Goal: Task Accomplishment & Management: Complete application form

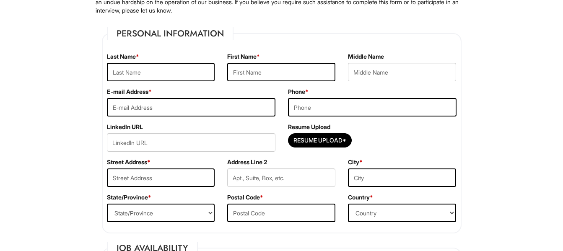
scroll to position [126, 0]
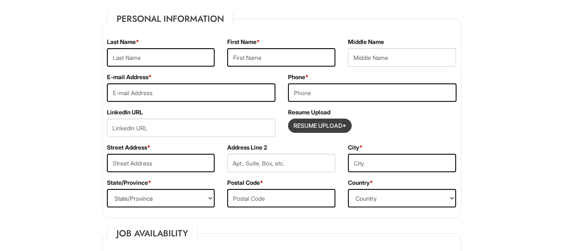
click at [320, 127] on input "Resume Upload*" at bounding box center [319, 125] width 63 height 13
type input "C:\fakepath\Resume202409220721 (10).pdf"
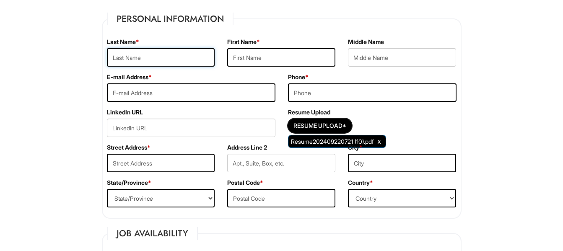
click at [147, 60] on input "text" at bounding box center [161, 57] width 108 height 18
type input "[PERSON_NAME]"
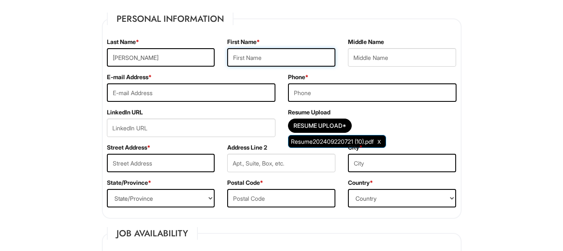
type input "[PERSON_NAME]"
type input "[PERSON_NAME][DOMAIN_NAME][EMAIL_ADDRESS][DOMAIN_NAME]"
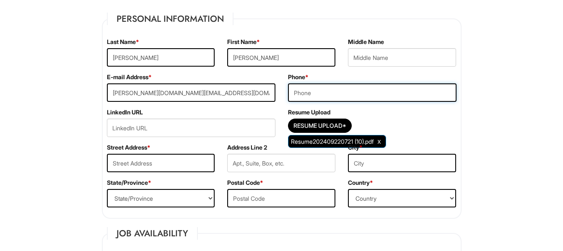
type input "4435630967"
type input "408 Shirley Manor Rd Apt. A-2"
type input "Apt A2"
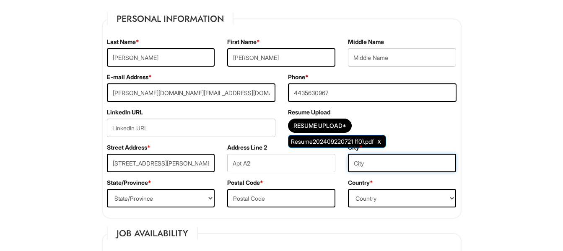
type input "[GEOGRAPHIC_DATA]"
select select "MD"
type input "21136"
select select "[GEOGRAPHIC_DATA]"
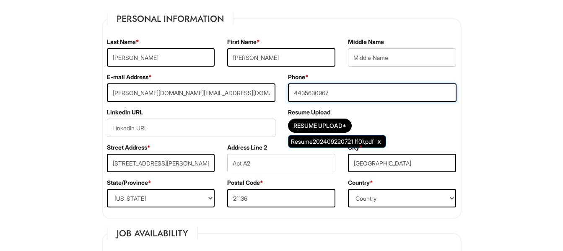
click at [340, 93] on input "4435630967" at bounding box center [372, 92] width 169 height 18
type input "4437726870"
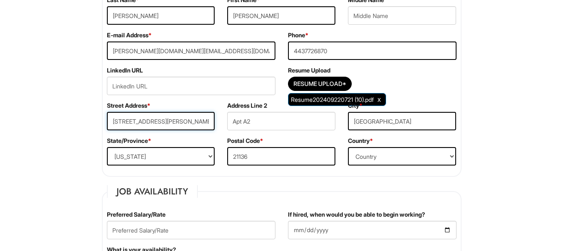
click at [202, 119] on input "408 Shirley Manor Rd Apt. A-2" at bounding box center [161, 121] width 108 height 18
type input "[STREET_ADDRESS][PERSON_NAME]"
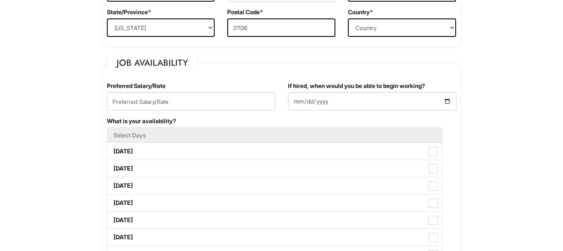
scroll to position [335, 0]
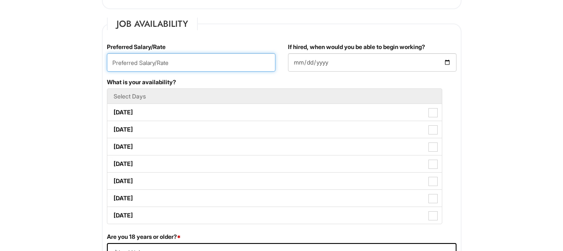
click at [229, 64] on input "text" at bounding box center [191, 62] width 169 height 18
type input "19"
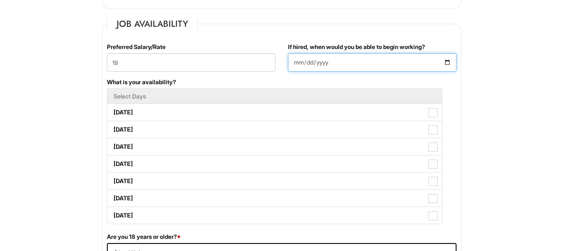
click at [298, 60] on input "If hired, when would you be able to begin working?" at bounding box center [372, 62] width 169 height 18
type input "[DATE]"
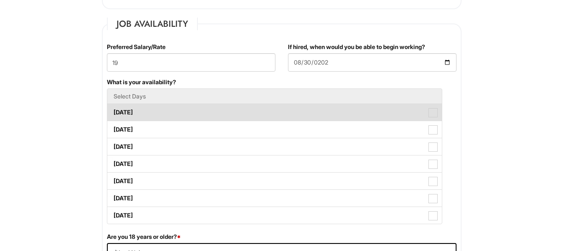
click at [434, 114] on span at bounding box center [432, 112] width 9 height 9
click at [113, 111] on Available_Monday "[DATE]" at bounding box center [109, 108] width 5 height 5
checkbox Available_Monday "true"
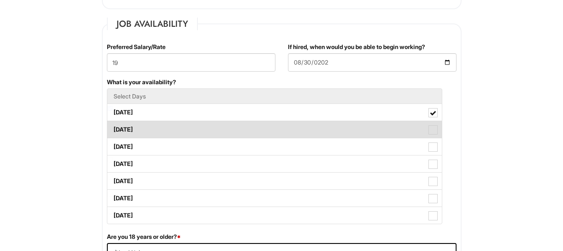
click at [433, 132] on span at bounding box center [432, 129] width 9 height 9
click at [113, 128] on Available_Tuesday "[DATE]" at bounding box center [109, 125] width 5 height 5
checkbox Available_Tuesday "true"
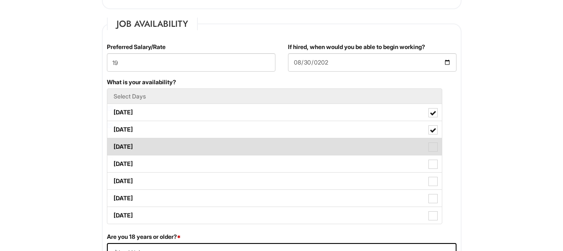
click at [433, 147] on span at bounding box center [432, 147] width 9 height 9
click at [113, 145] on Available_Wednesday "[DATE]" at bounding box center [109, 142] width 5 height 5
checkbox Available_Wednesday "true"
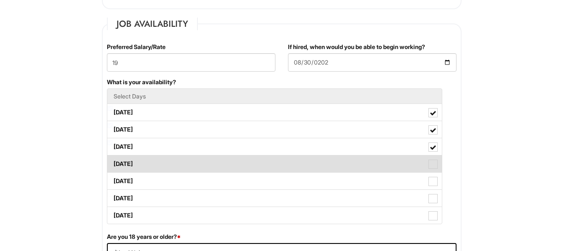
click at [431, 168] on span at bounding box center [432, 164] width 9 height 9
click at [113, 163] on Available_Thursday "[DATE]" at bounding box center [109, 159] width 5 height 5
checkbox Available_Thursday "true"
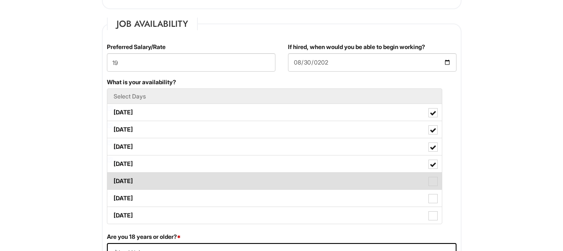
click at [431, 184] on span at bounding box center [432, 181] width 9 height 9
click at [113, 180] on Available_Friday "[DATE]" at bounding box center [109, 176] width 5 height 5
checkbox Available_Friday "true"
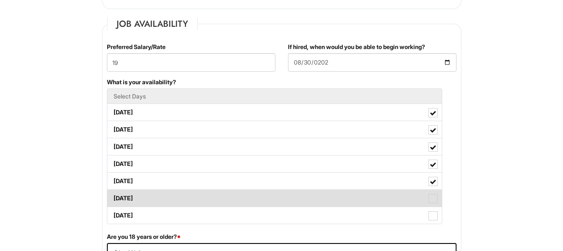
click at [436, 197] on span at bounding box center [432, 198] width 9 height 9
click at [113, 197] on Available_Saturday "[DATE]" at bounding box center [109, 194] width 5 height 5
checkbox Available_Saturday "true"
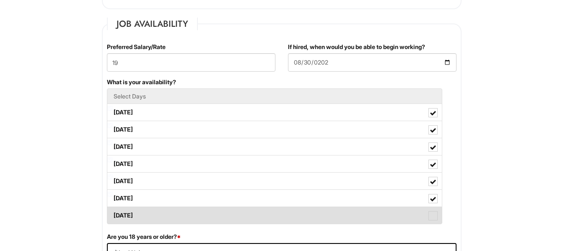
click at [432, 217] on span at bounding box center [432, 215] width 9 height 9
click at [113, 214] on Available_Sunday "[DATE]" at bounding box center [109, 211] width 5 height 5
checkbox Available_Sunday "true"
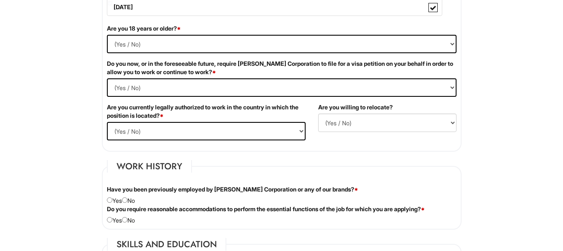
scroll to position [503, 0]
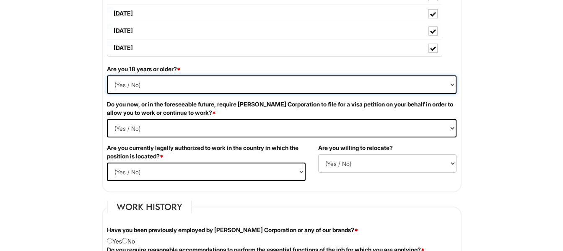
click at [452, 83] on select "(Yes / No) Yes No" at bounding box center [282, 84] width 350 height 18
click at [119, 83] on select "(Yes / No) Yes No" at bounding box center [282, 84] width 350 height 18
select select "Yes"
click at [107, 75] on select "(Yes / No) Yes No" at bounding box center [282, 84] width 350 height 18
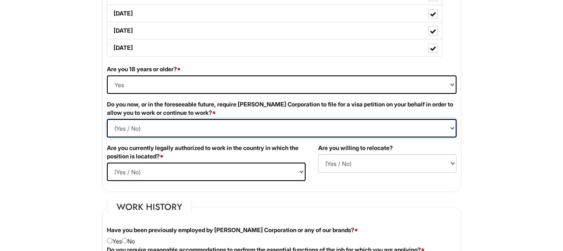
click at [133, 129] on Required "(Yes / No) Yes No" at bounding box center [282, 128] width 350 height 18
select Required "No"
click at [107, 119] on Required "(Yes / No) Yes No" at bounding box center [282, 128] width 350 height 18
click at [301, 169] on select "(Yes / No) Yes No" at bounding box center [206, 172] width 199 height 18
select select "Yes"
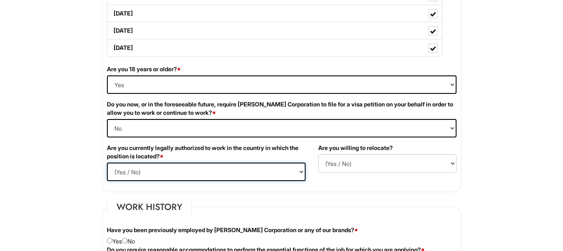
click at [107, 163] on select "(Yes / No) Yes No" at bounding box center [206, 172] width 199 height 18
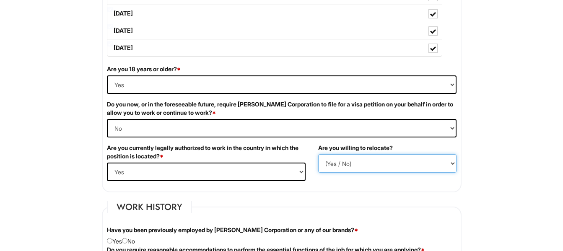
click at [452, 163] on select "(Yes / No) No Yes" at bounding box center [387, 163] width 138 height 18
select select "Y"
click at [318, 154] on select "(Yes / No) No Yes" at bounding box center [387, 163] width 138 height 18
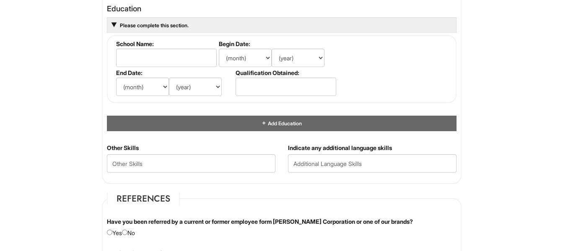
scroll to position [765, 0]
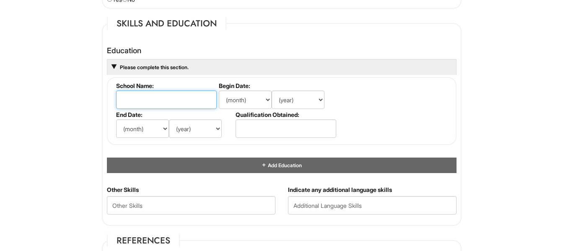
click at [153, 98] on input "text" at bounding box center [166, 100] width 101 height 18
type input "[GEOGRAPHIC_DATA]"
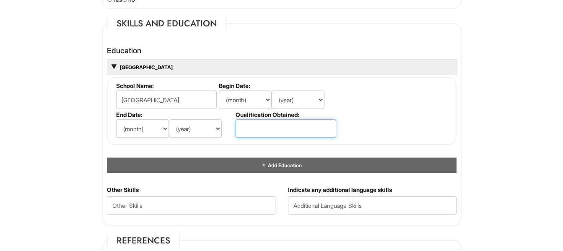
click at [255, 129] on input "text" at bounding box center [286, 128] width 101 height 18
type input "B.S."
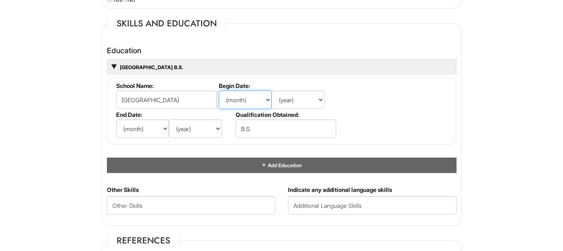
click at [267, 98] on select "(month) Jan Feb Mar Apr May Jun [DATE] Aug Sep Oct Nov Dec" at bounding box center [245, 100] width 53 height 18
select select "1"
click at [219, 91] on select "(month) Jan Feb Mar Apr May Jun [DATE] Aug Sep Oct Nov Dec" at bounding box center [245, 100] width 53 height 18
click at [319, 97] on select "(year) 2029 2028 2027 2026 2025 2024 2023 2022 2021 2020 2019 2018 2017 2016 20…" at bounding box center [298, 100] width 53 height 18
click at [272, 91] on select "(year) 2029 2028 2027 2026 2025 2024 2023 2022 2021 2020 2019 2018 2017 2016 20…" at bounding box center [298, 100] width 53 height 18
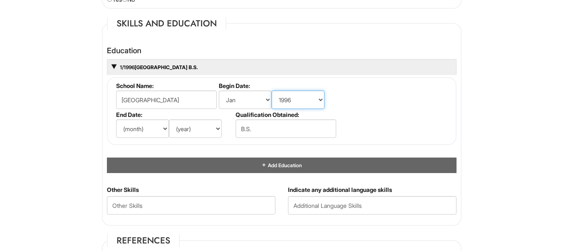
click at [320, 99] on select "(year) 2029 2028 2027 2026 2025 2024 2023 2022 2021 2020 2019 2018 2017 2016 20…" at bounding box center [298, 100] width 53 height 18
select select "1986"
click at [272, 91] on select "(year) 2029 2028 2027 2026 2025 2024 2023 2022 2021 2020 2019 2018 2017 2016 20…" at bounding box center [298, 100] width 53 height 18
click at [164, 128] on select "(month) Jan Feb Mar Apr May Jun [DATE] Aug Sep Oct Nov Dec" at bounding box center [142, 128] width 53 height 18
select select "5"
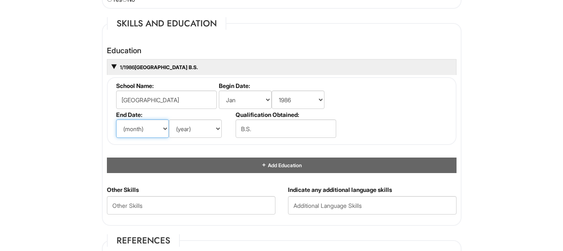
click at [116, 119] on select "(month) Jan Feb Mar Apr May Jun [DATE] Aug Sep Oct Nov Dec" at bounding box center [142, 128] width 53 height 18
click at [219, 128] on select "(year) 2029 2028 2027 2026 2025 2024 2023 2022 2021 2020 2019 2018 2017 2016 20…" at bounding box center [195, 128] width 53 height 18
select select "1990"
click at [169, 119] on select "(year) 2029 2028 2027 2026 2025 2024 2023 2022 2021 2020 2019 2018 2017 2016 20…" at bounding box center [195, 128] width 53 height 18
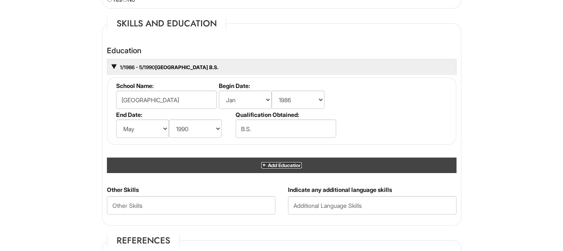
click at [285, 166] on span "Add Education" at bounding box center [284, 165] width 35 height 6
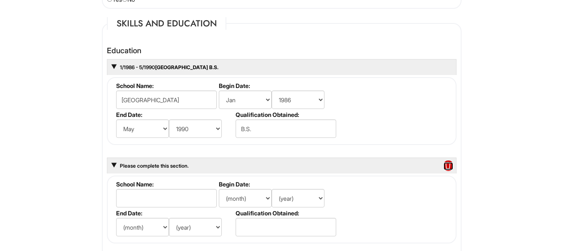
click at [449, 165] on span at bounding box center [447, 166] width 9 height 11
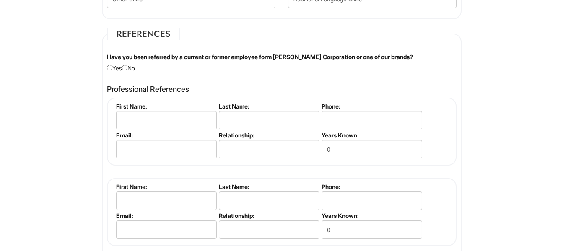
scroll to position [974, 0]
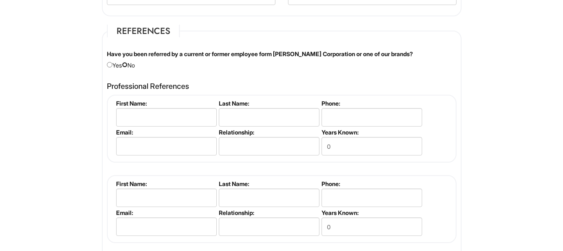
click at [127, 65] on input "radio" at bounding box center [124, 64] width 5 height 5
radio input "true"
click at [141, 116] on input "text" at bounding box center [166, 117] width 101 height 18
type input "[PERSON_NAME]"
click at [241, 119] on input "text" at bounding box center [269, 117] width 101 height 18
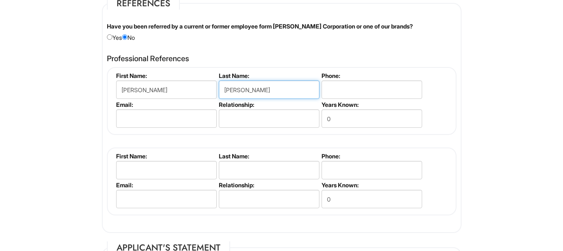
scroll to position [1016, 0]
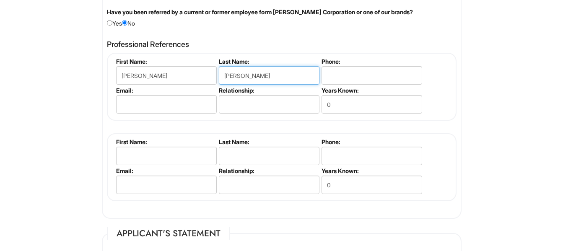
type input "[PERSON_NAME]"
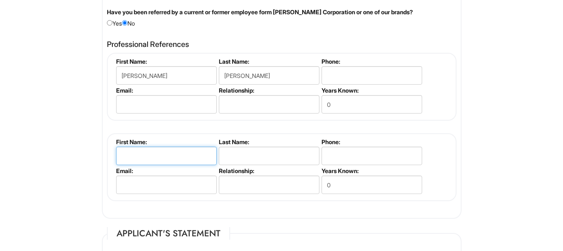
click at [176, 155] on input "text" at bounding box center [166, 156] width 101 height 18
type input "[PERSON_NAME]"
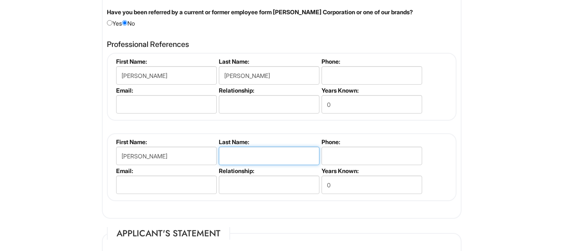
click at [266, 154] on input "text" at bounding box center [269, 156] width 101 height 18
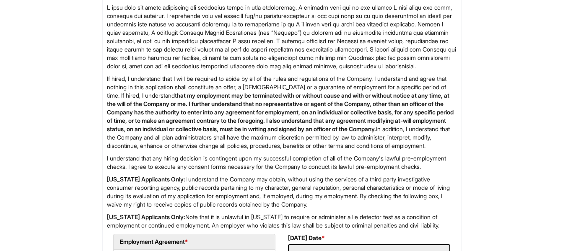
scroll to position [1393, 0]
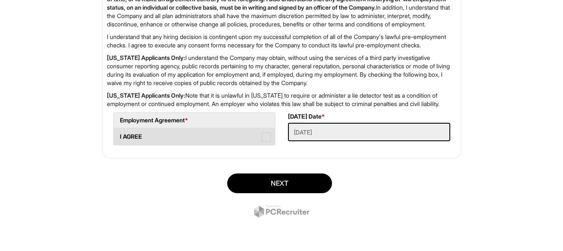
type input "[PERSON_NAME]"
click at [268, 142] on span at bounding box center [266, 136] width 9 height 9
click at [119, 135] on AGREE "I AGREE" at bounding box center [116, 132] width 5 height 5
checkbox AGREE "true"
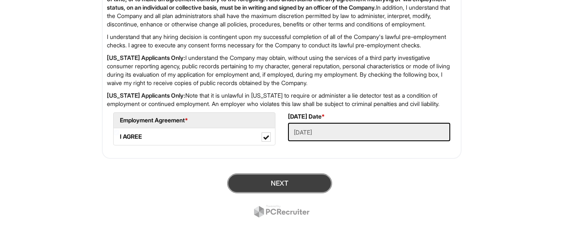
click at [297, 193] on button "Next" at bounding box center [279, 184] width 105 height 20
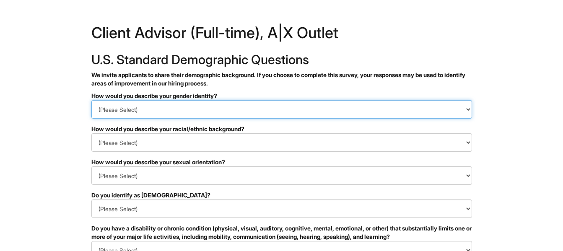
click at [467, 109] on select "(Please Select) Man Woman Non-binary I prefer to self-describe I don't wish to …" at bounding box center [281, 109] width 381 height 18
select select "Woman"
click at [91, 100] on select "(Please Select) Man Woman Non-binary I prefer to self-describe I don't wish to …" at bounding box center [281, 109] width 381 height 18
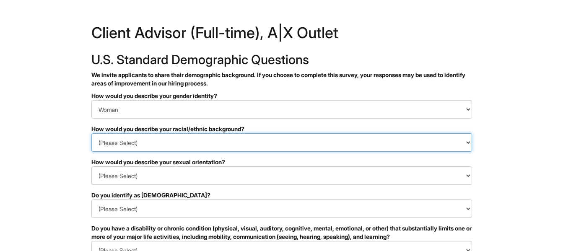
click at [469, 142] on select "(Please Select) Black or of African descent East Asian Hispanic, Latinx or of S…" at bounding box center [281, 142] width 381 height 18
click at [91, 133] on select "(Please Select) Black or of African descent East Asian Hispanic, Latinx or of S…" at bounding box center [281, 142] width 381 height 18
click at [467, 142] on select "(Please Select) Black or of African descent East Asian Hispanic, Latinx or of S…" at bounding box center [281, 142] width 381 height 18
select select "I don't wish to answer"
click at [91, 133] on select "(Please Select) Black or of African descent East Asian Hispanic, Latinx or of S…" at bounding box center [281, 142] width 381 height 18
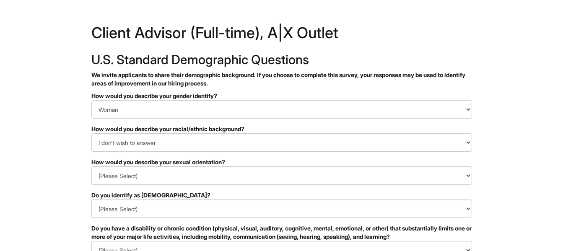
click at [218, 129] on div "How would you describe your racial/ethnic background?" at bounding box center [281, 129] width 381 height 8
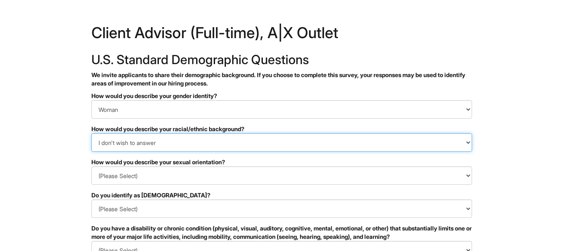
click at [467, 141] on select "(Please Select) Black or of African descent East Asian Hispanic, Latinx or of S…" at bounding box center [281, 142] width 381 height 18
click at [91, 133] on select "(Please Select) Black or of African descent East Asian Hispanic, Latinx or of S…" at bounding box center [281, 142] width 381 height 18
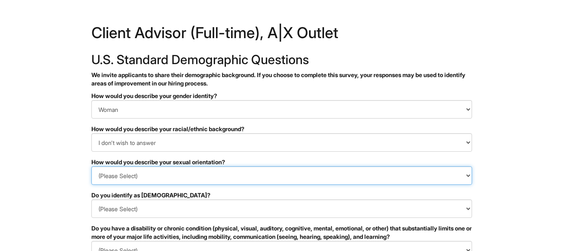
click at [467, 174] on select "(Please Select) Asexual Bisexual and/or pansexual Gay Heterosexual Lesbian Quee…" at bounding box center [281, 175] width 381 height 18
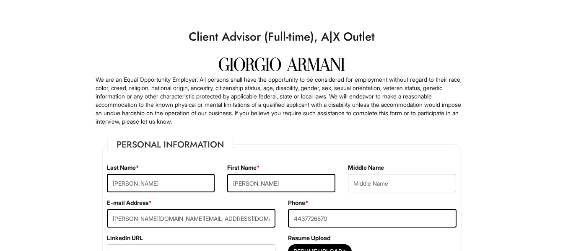
select select "MD"
select select "[GEOGRAPHIC_DATA]"
select select "Yes"
select Required "No"
select select "Yes"
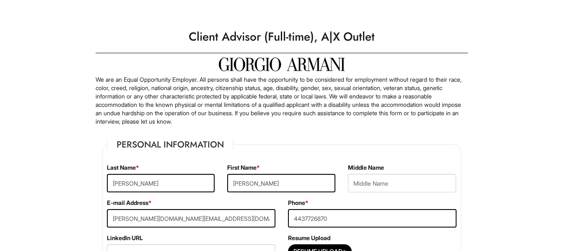
select select "Y"
select select "1"
select select "1986"
select select "5"
select select "1990"
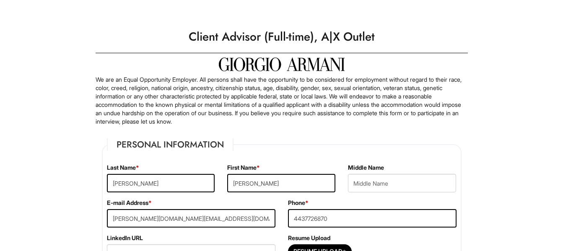
scroll to position [1393, 0]
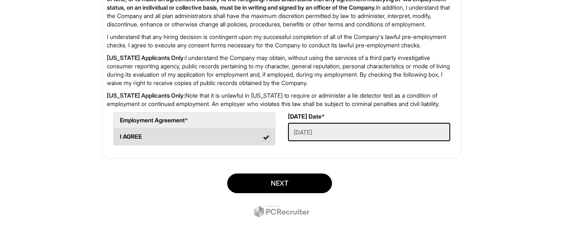
click at [266, 140] on span at bounding box center [266, 138] width 6 height 6
click at [119, 135] on AGREE "I AGREE" at bounding box center [116, 132] width 5 height 5
checkbox AGREE "false"
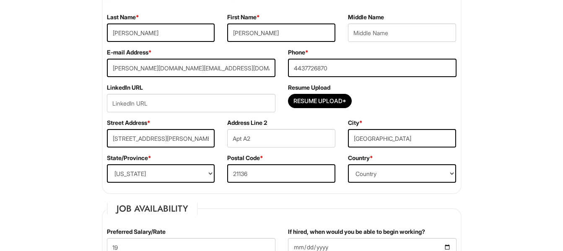
scroll to position [136, 0]
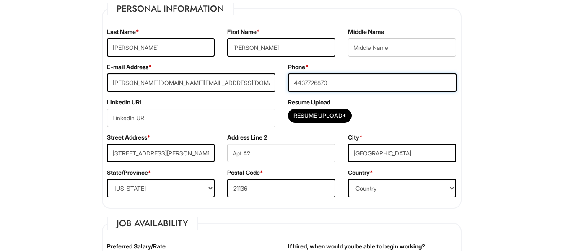
click at [341, 79] on input "4437726870" at bounding box center [372, 82] width 169 height 18
type input "4"
click at [253, 48] on input "[PERSON_NAME]" at bounding box center [281, 47] width 108 height 18
type input "N"
click at [184, 47] on input "[PERSON_NAME]" at bounding box center [161, 47] width 108 height 18
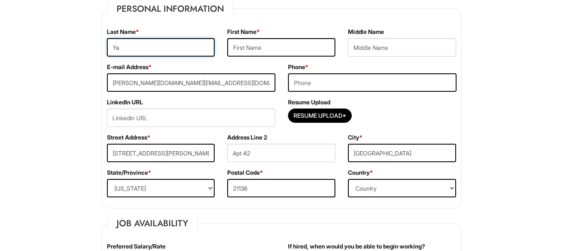
type input "Y"
click at [175, 86] on input "[PERSON_NAME][DOMAIN_NAME][EMAIL_ADDRESS][DOMAIN_NAME]" at bounding box center [191, 82] width 169 height 18
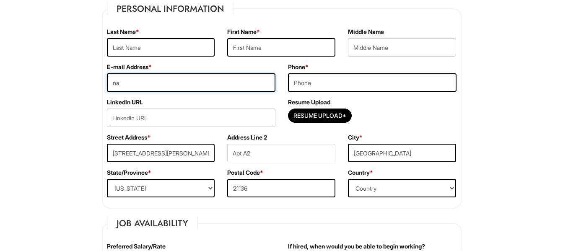
type input "n"
click at [175, 153] on input "[STREET_ADDRESS][PERSON_NAME]" at bounding box center [161, 153] width 108 height 18
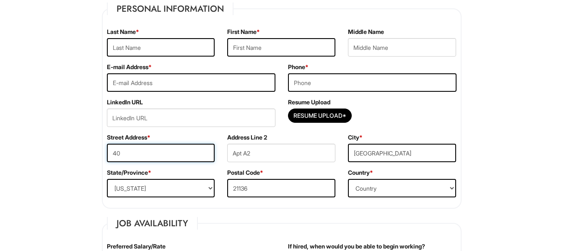
type input "4"
click at [151, 187] on select "State/Province [US_STATE] [US_STATE] [US_STATE] [US_STATE] [US_STATE] [US_STATE…" at bounding box center [161, 188] width 108 height 18
click at [258, 185] on input "21136" at bounding box center [281, 188] width 108 height 18
type input "2"
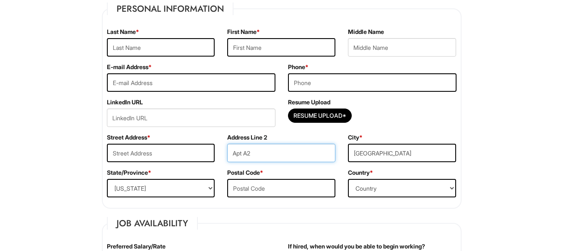
click at [255, 150] on input "Apt A2" at bounding box center [281, 153] width 108 height 18
type input "A"
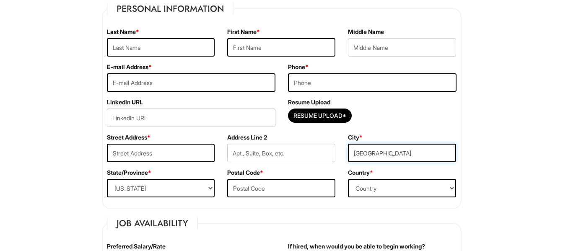
click at [399, 152] on input "[GEOGRAPHIC_DATA]" at bounding box center [402, 153] width 108 height 18
type input "R"
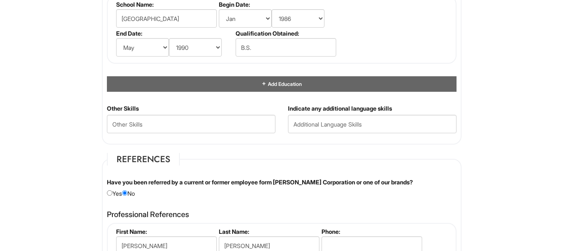
scroll to position [964, 0]
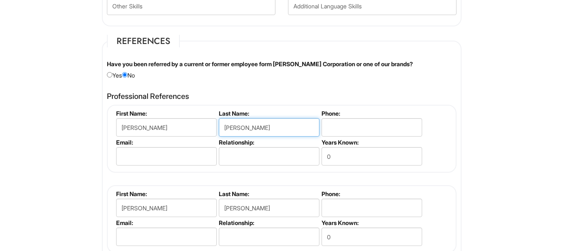
click at [244, 128] on input "[PERSON_NAME]" at bounding box center [269, 127] width 101 height 18
type input "M"
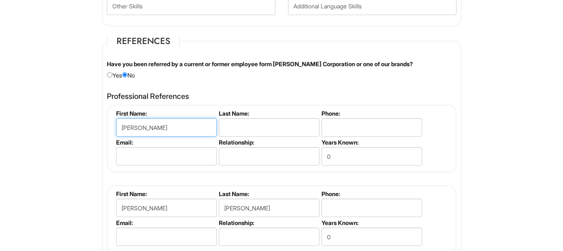
click at [139, 127] on input "[PERSON_NAME]" at bounding box center [166, 127] width 101 height 18
type input "K"
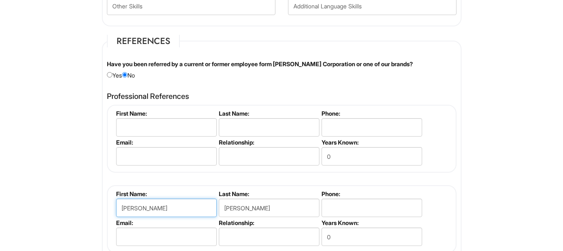
click at [149, 209] on input "[PERSON_NAME]" at bounding box center [166, 208] width 101 height 18
type input "V"
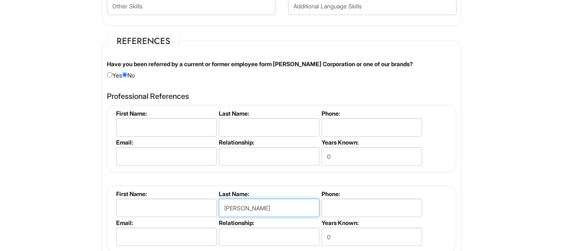
click at [252, 207] on input "[PERSON_NAME]" at bounding box center [269, 208] width 101 height 18
type input "J"
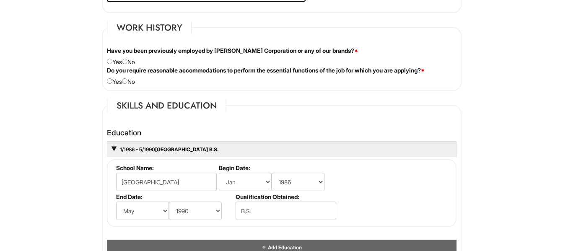
scroll to position [666, 0]
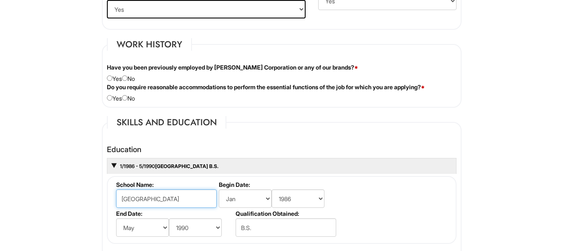
click at [202, 202] on input "[GEOGRAPHIC_DATA]" at bounding box center [166, 198] width 101 height 18
type input "L"
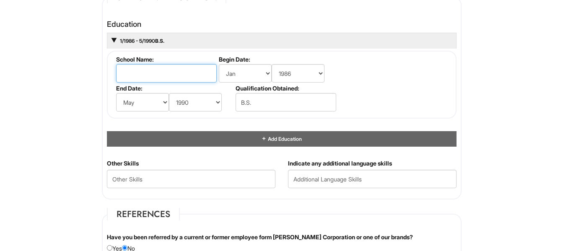
scroll to position [791, 0]
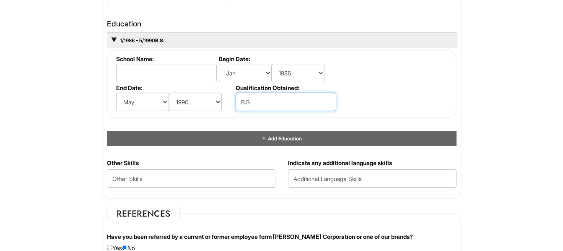
click at [257, 101] on input "B.S." at bounding box center [286, 102] width 101 height 18
type input "B"
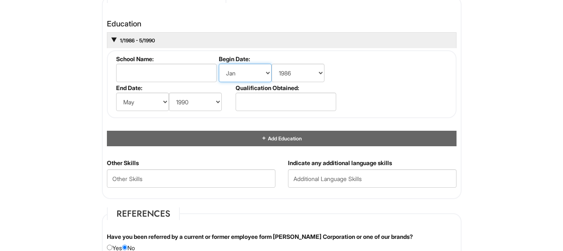
click at [267, 72] on select "(month) Jan Feb Mar Apr May Jun [DATE] Aug Sep Oct Nov Dec" at bounding box center [245, 73] width 53 height 18
select select "11"
click at [219, 64] on select "(month) Jan Feb Mar Apr May Jun [DATE] Aug Sep Oct Nov Dec" at bounding box center [245, 73] width 53 height 18
click at [165, 101] on select "(month) Jan Feb Mar Apr May Jun [DATE] Aug Sep Oct Nov Dec" at bounding box center [142, 102] width 53 height 18
click at [321, 72] on select "(year) 2029 2028 2027 2026 2025 2024 2023 2022 2021 2020 2019 2018 2017 2016 20…" at bounding box center [298, 73] width 53 height 18
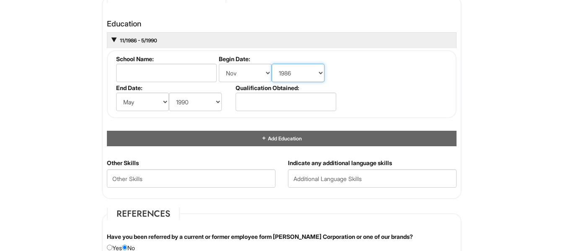
select select "2001"
click at [272, 64] on select "(year) 2029 2028 2027 2026 2025 2024 2023 2022 2021 2020 2019 2018 2017 2016 20…" at bounding box center [298, 73] width 53 height 18
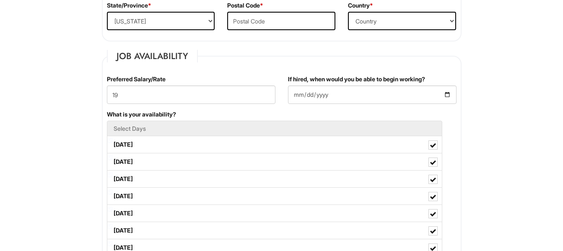
scroll to position [288, 0]
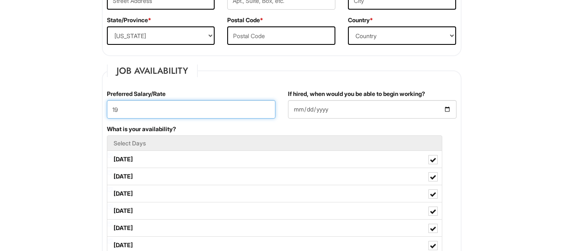
click at [120, 111] on input "19" at bounding box center [191, 109] width 169 height 18
type input "1"
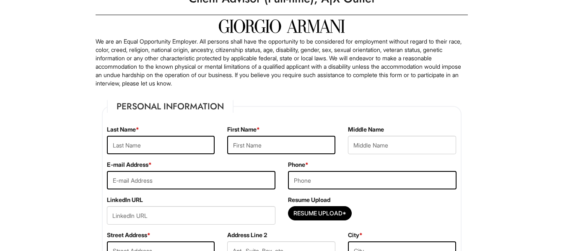
scroll to position [0, 0]
